Goal: Task Accomplishment & Management: Manage account settings

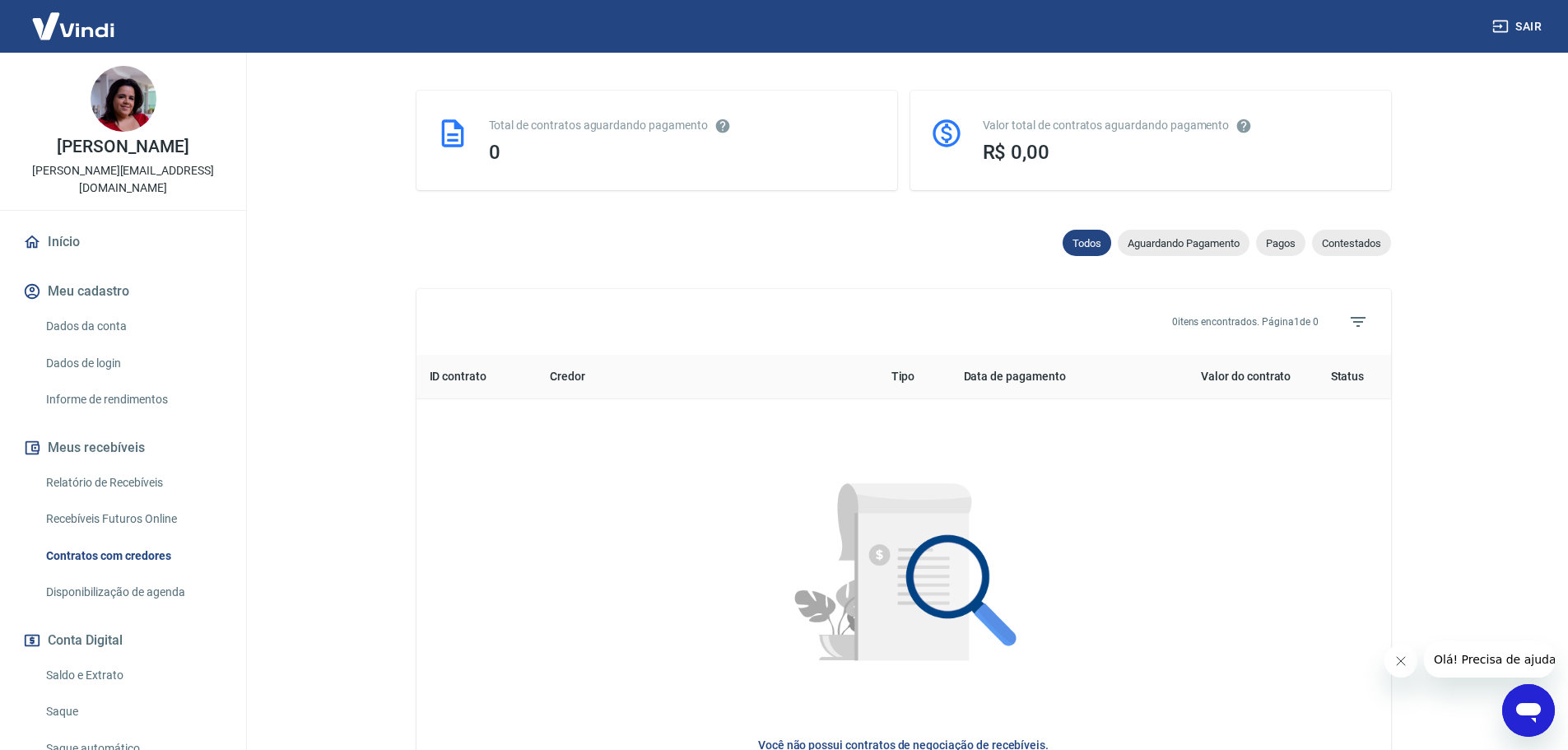
scroll to position [411, 0]
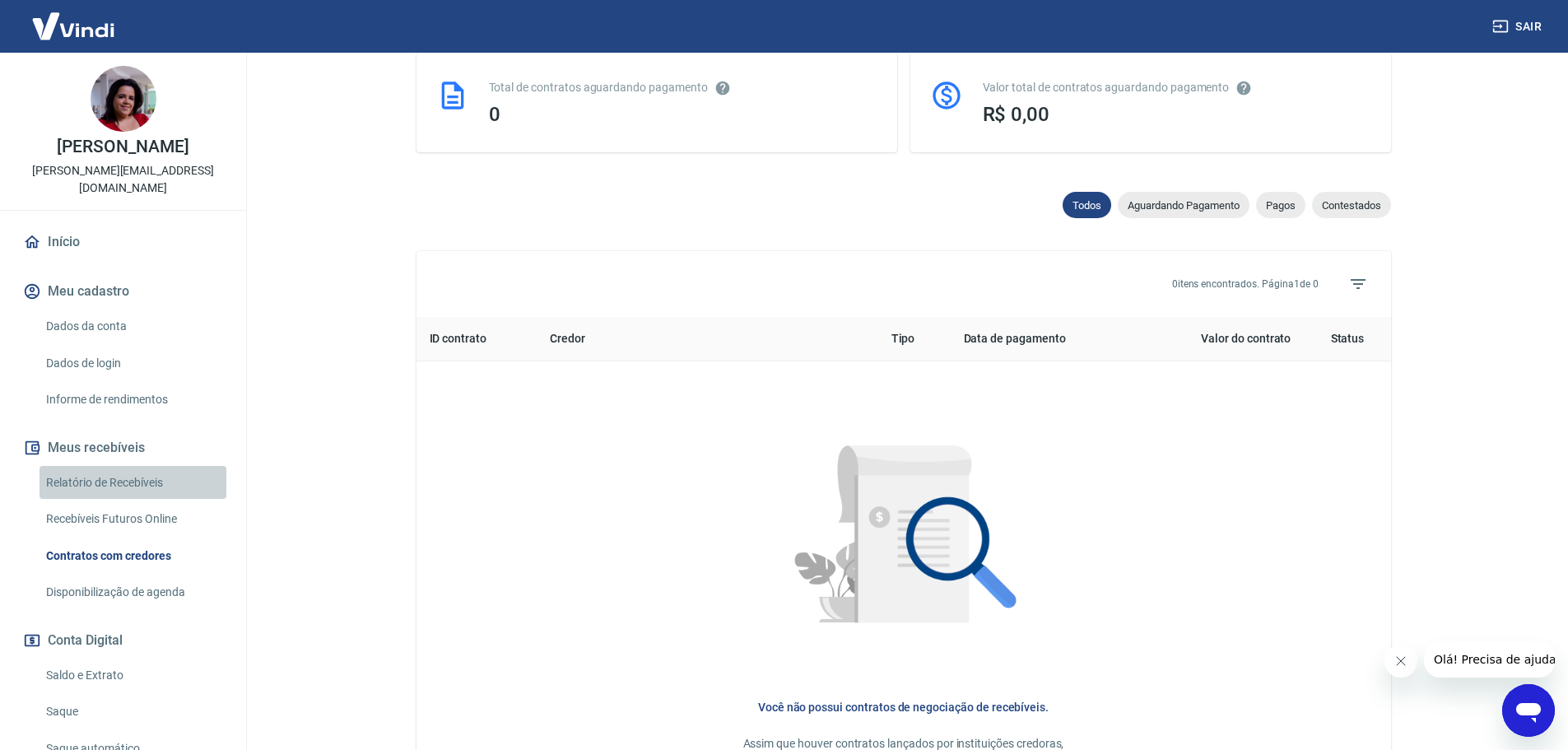
click at [156, 466] on link "Relatório de Recebíveis" at bounding box center [133, 483] width 187 height 34
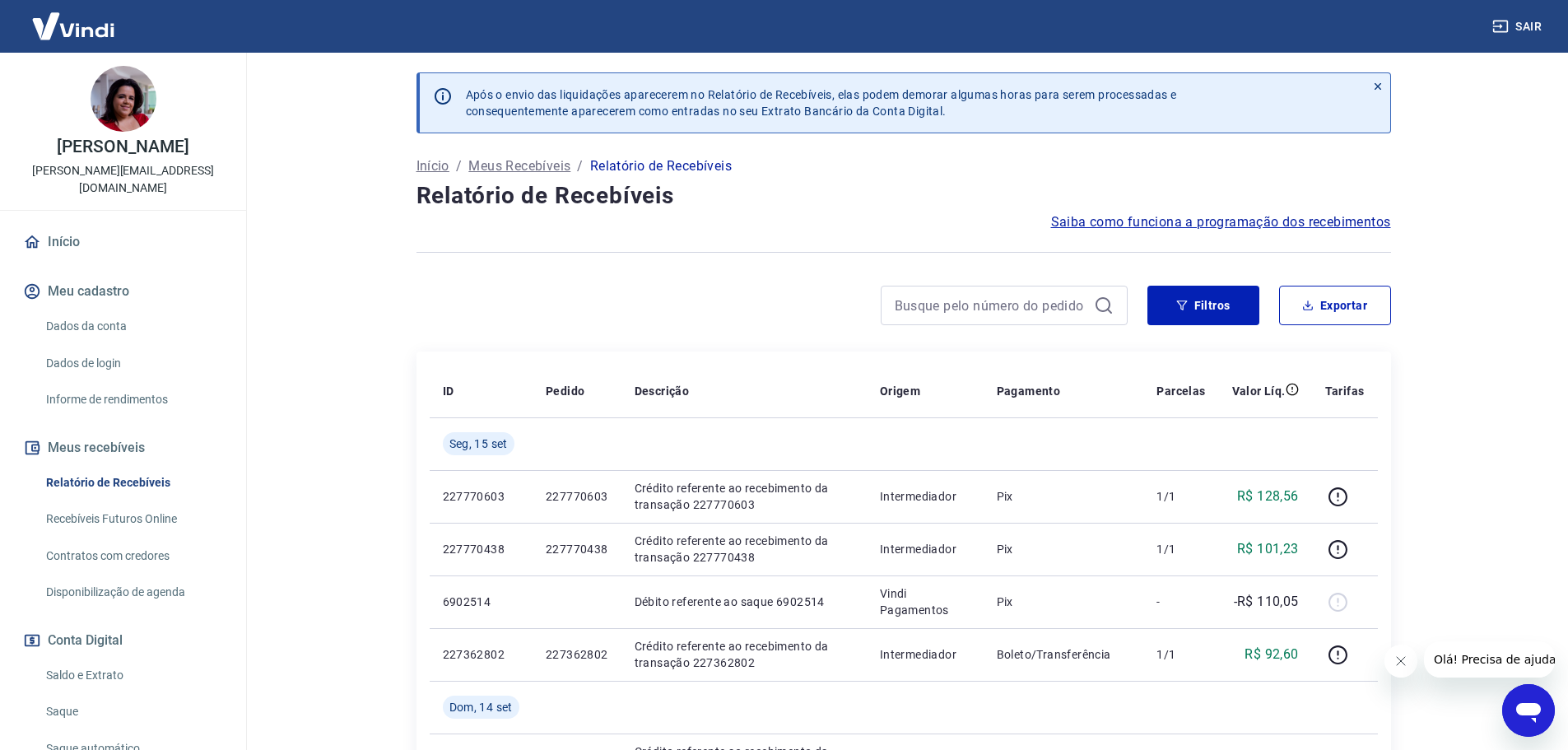
scroll to position [247, 0]
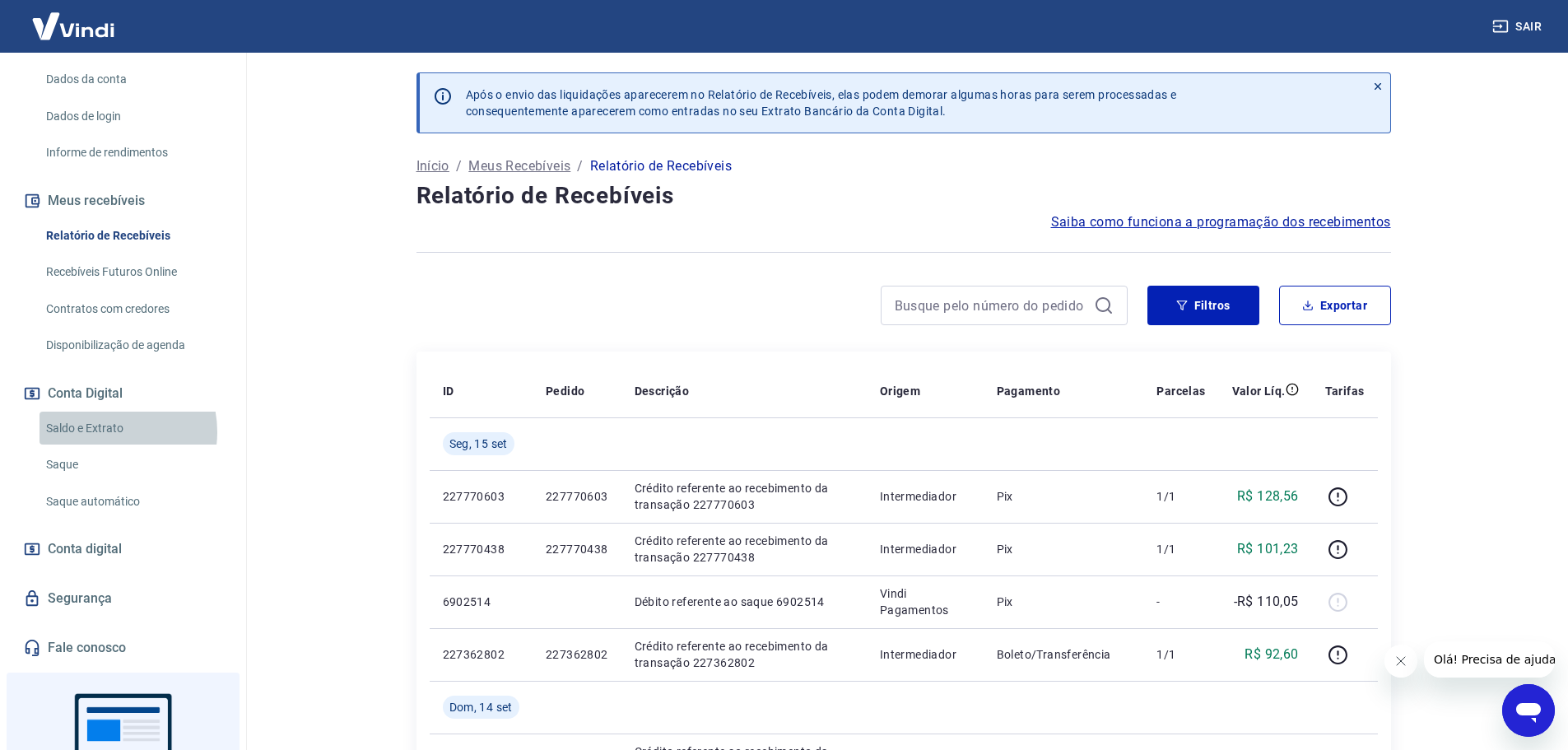
click at [104, 414] on link "Saldo e Extrato" at bounding box center [133, 428] width 187 height 34
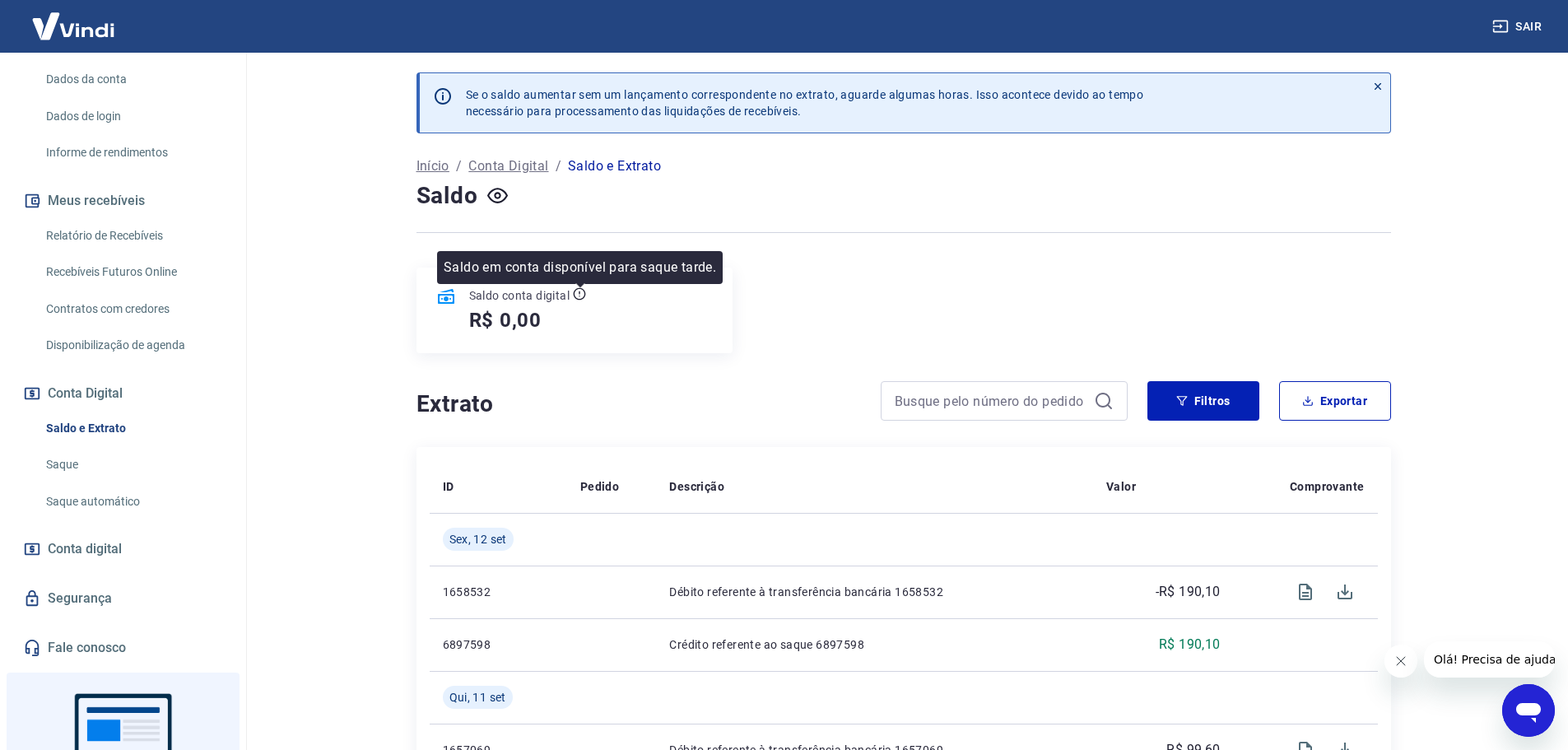
click at [581, 293] on icon at bounding box center [580, 294] width 14 height 14
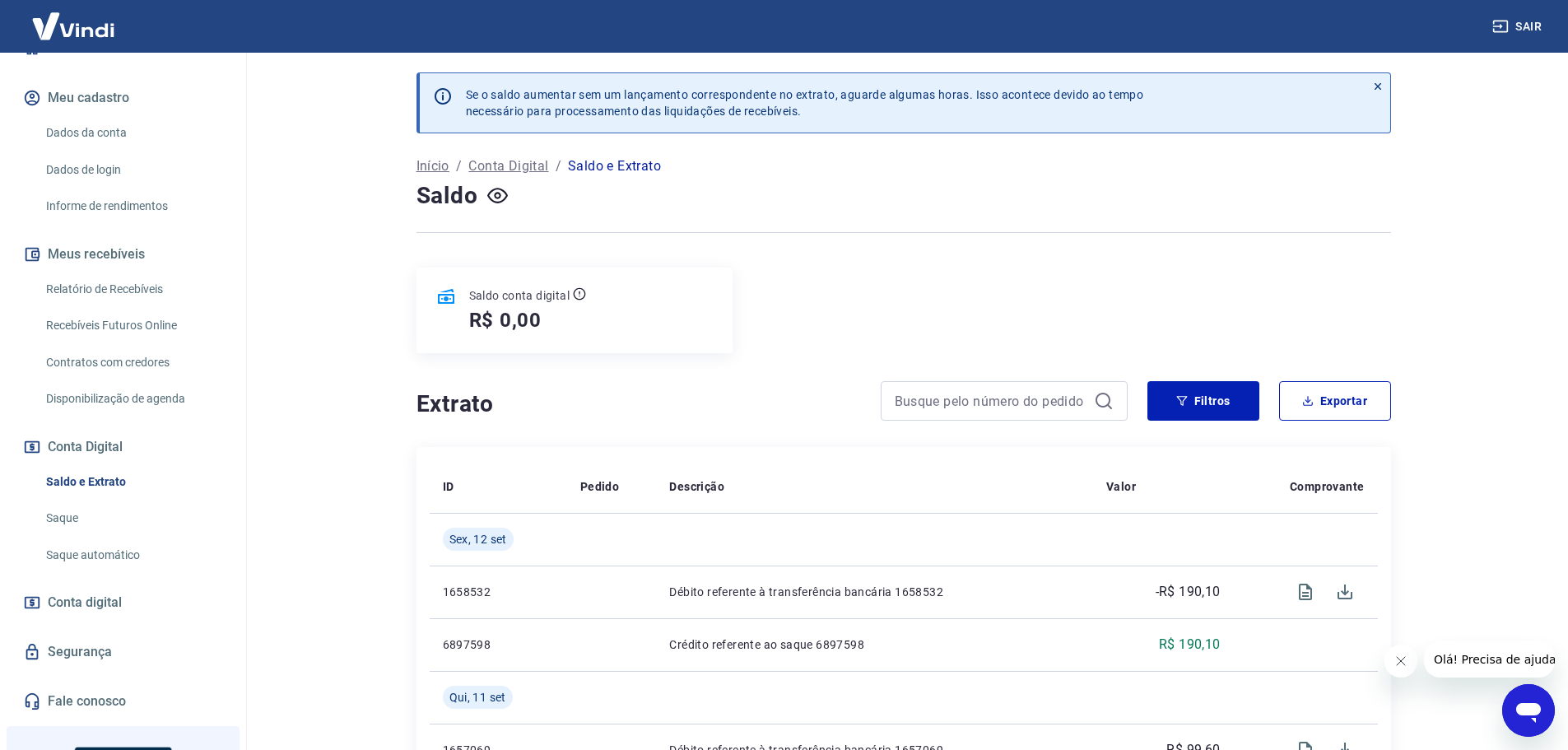
scroll to position [165, 0]
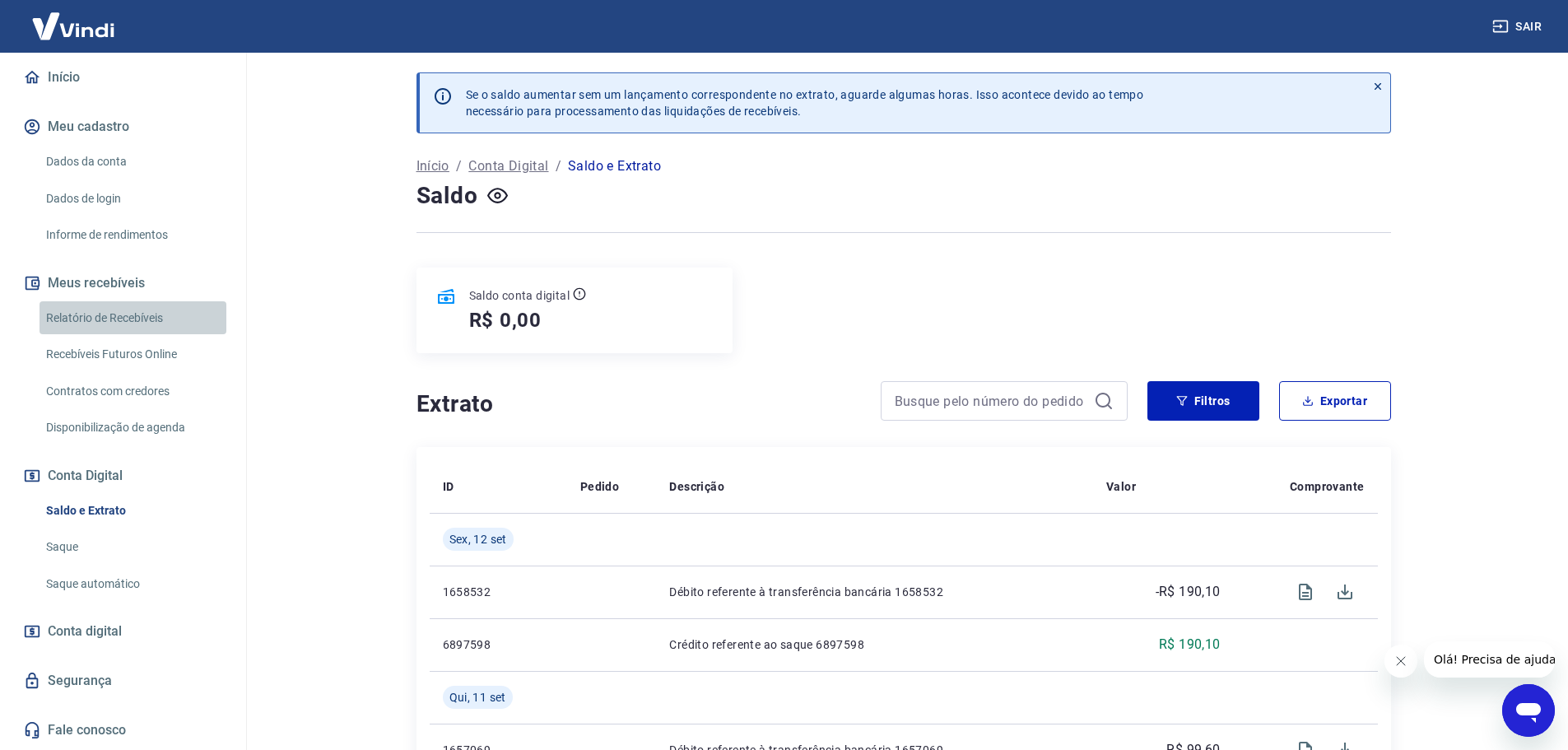
click at [138, 301] on link "Relatório de Recebíveis" at bounding box center [133, 318] width 187 height 34
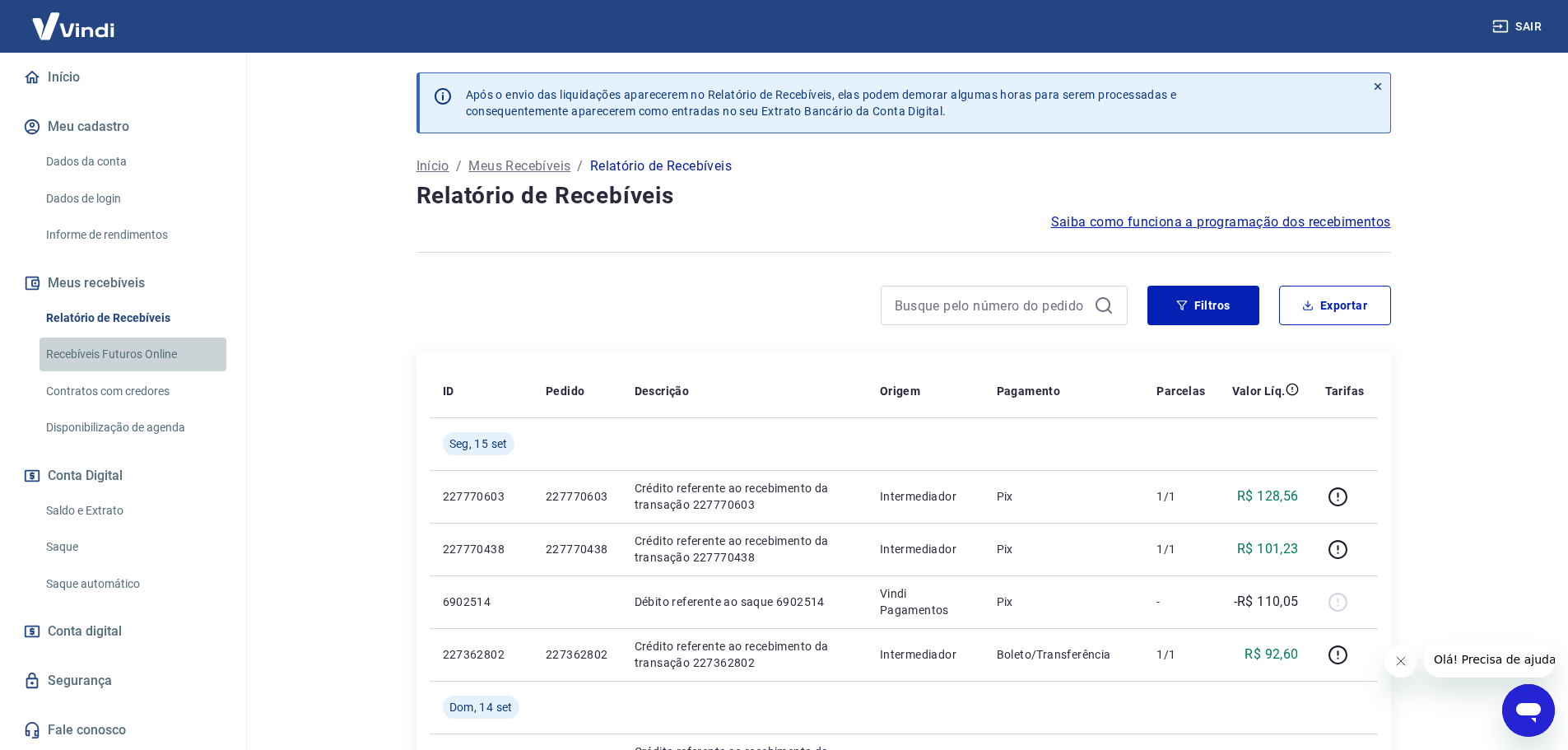
click at [149, 338] on link "Recebíveis Futuros Online" at bounding box center [133, 355] width 187 height 34
